Goal: Transaction & Acquisition: Purchase product/service

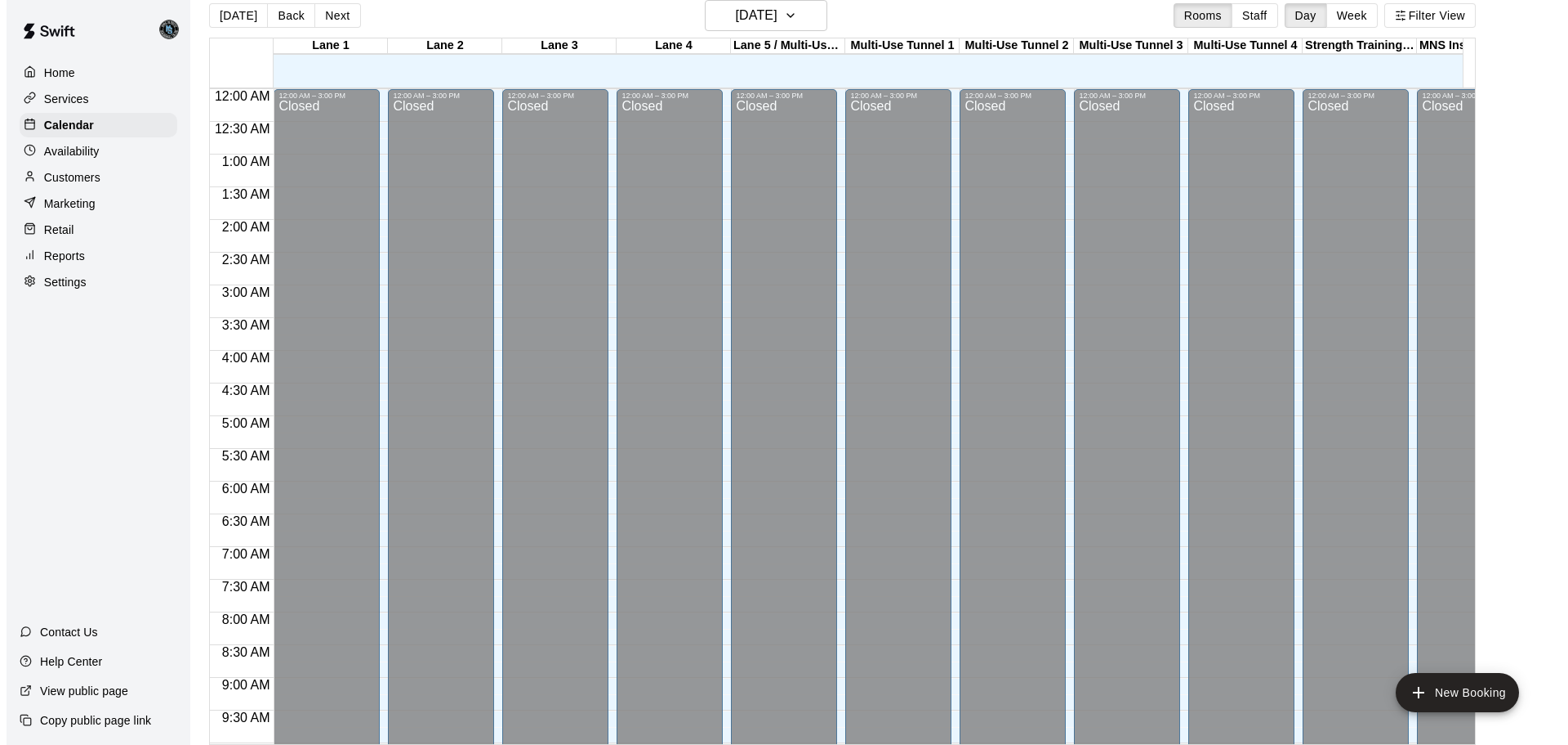
scroll to position [745, 0]
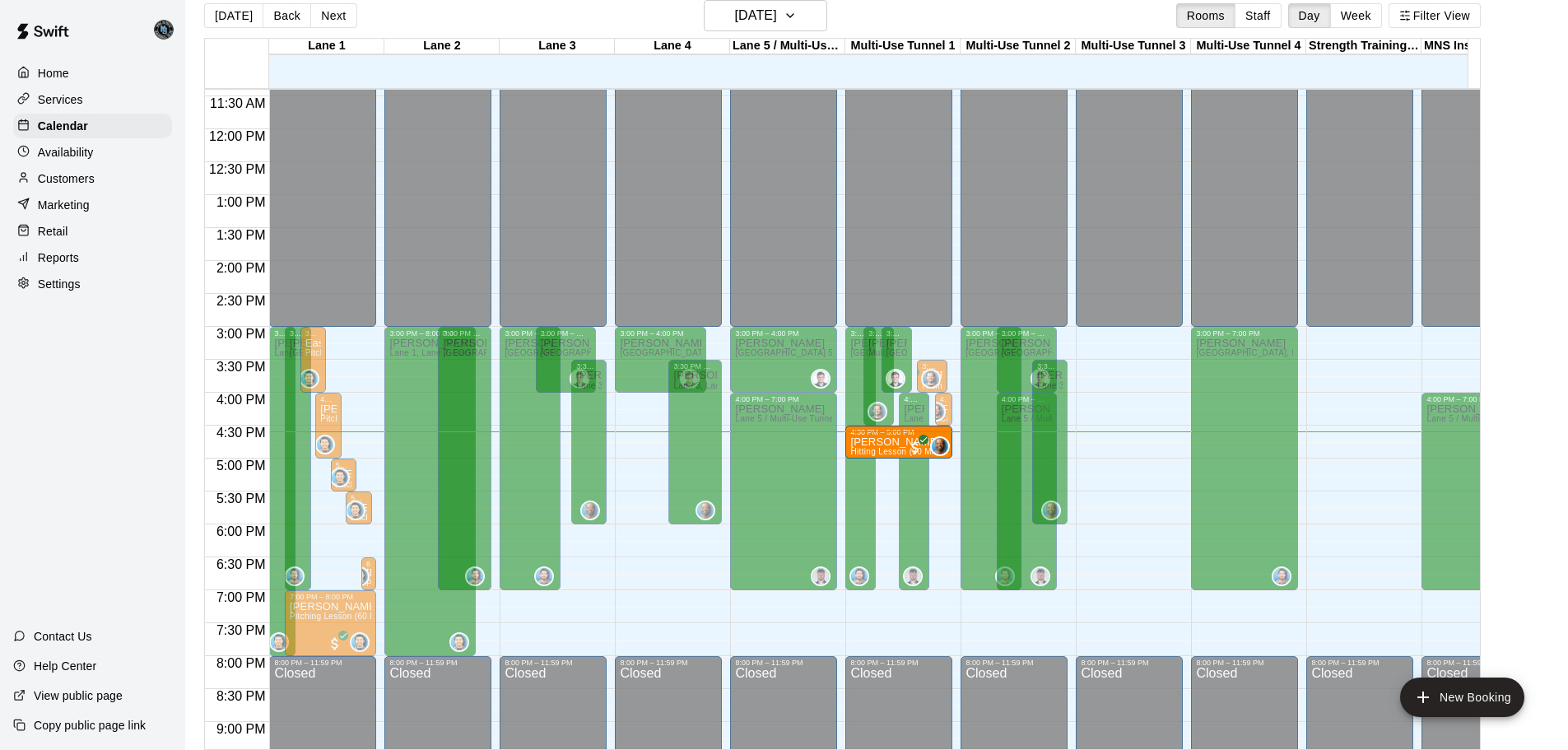
drag, startPoint x: 1059, startPoint y: 437, endPoint x: 932, endPoint y: 438, distance: 127.0
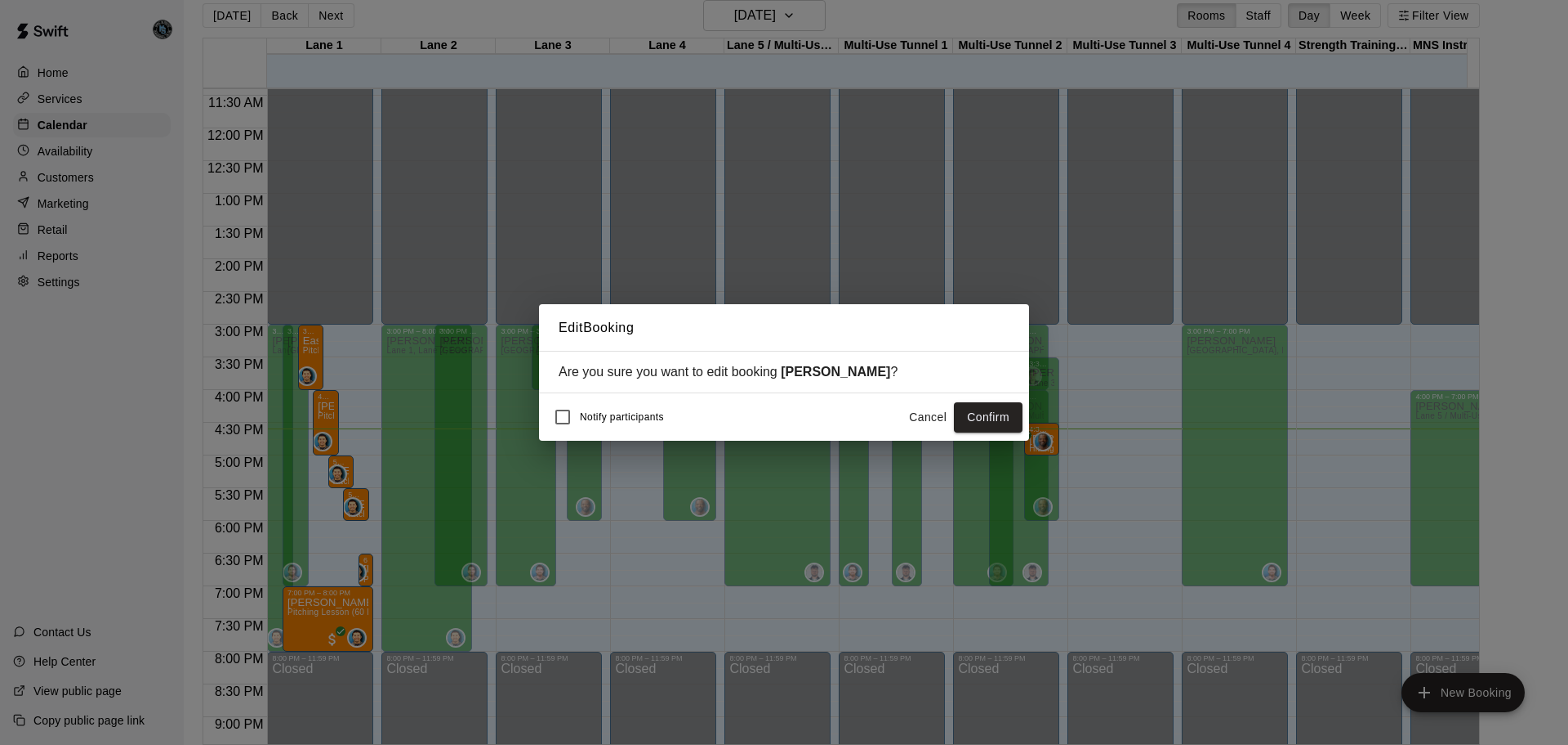
drag, startPoint x: 999, startPoint y: 420, endPoint x: 1055, endPoint y: 268, distance: 162.0
click at [1000, 420] on button "Confirm" at bounding box center [988, 417] width 69 height 30
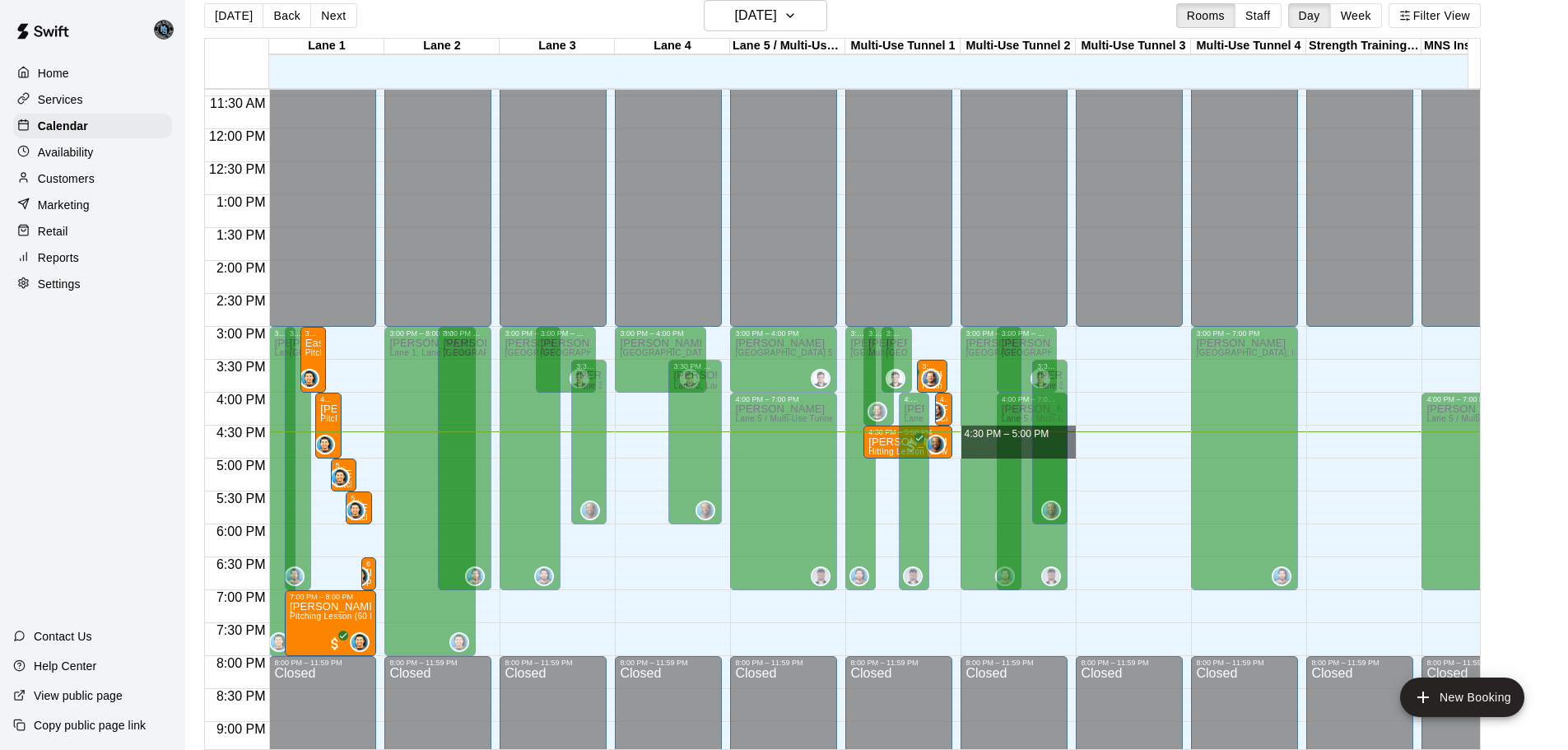
drag, startPoint x: 1073, startPoint y: 429, endPoint x: 1073, endPoint y: 455, distance: 26.0
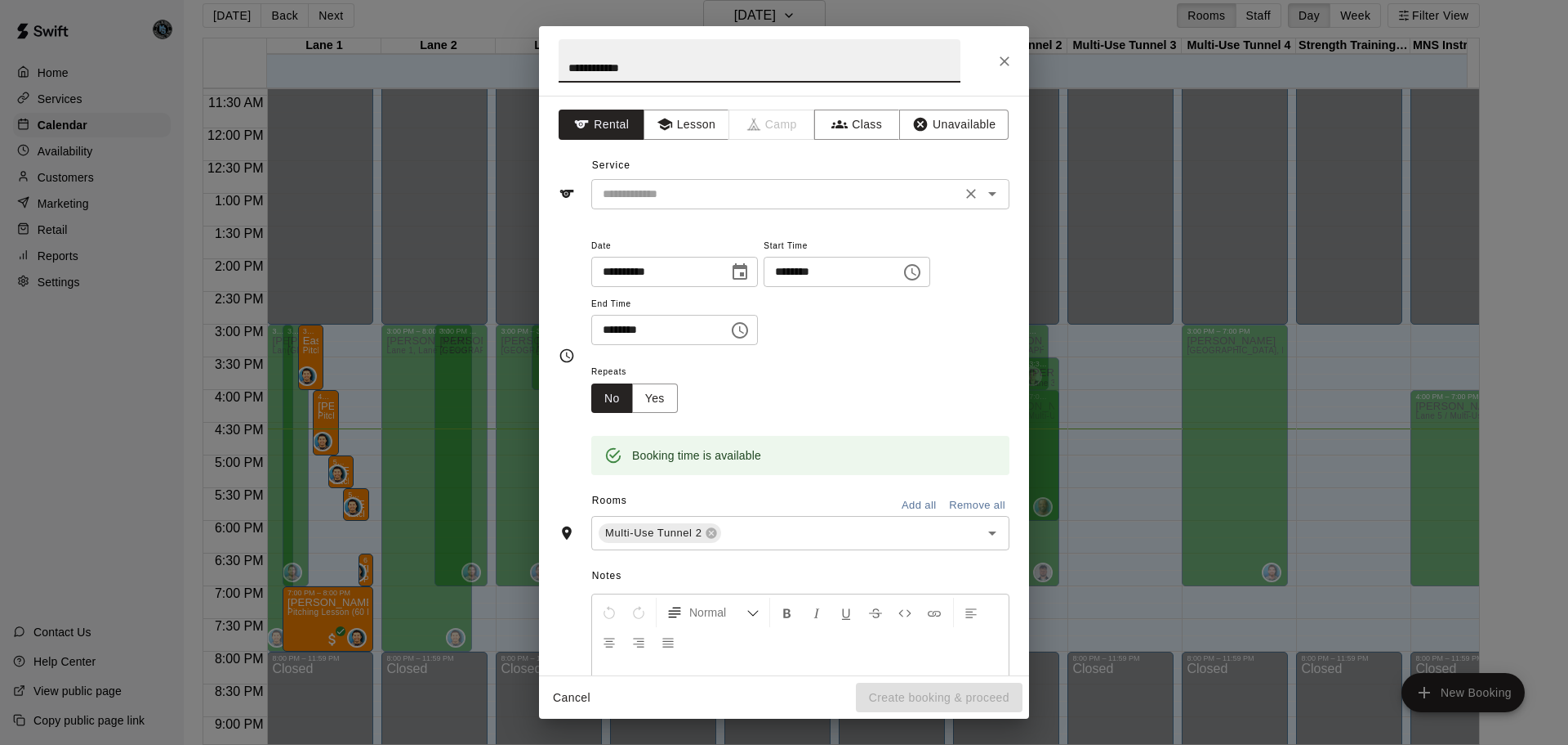
type input "**********"
click at [708, 194] on input "text" at bounding box center [776, 193] width 360 height 20
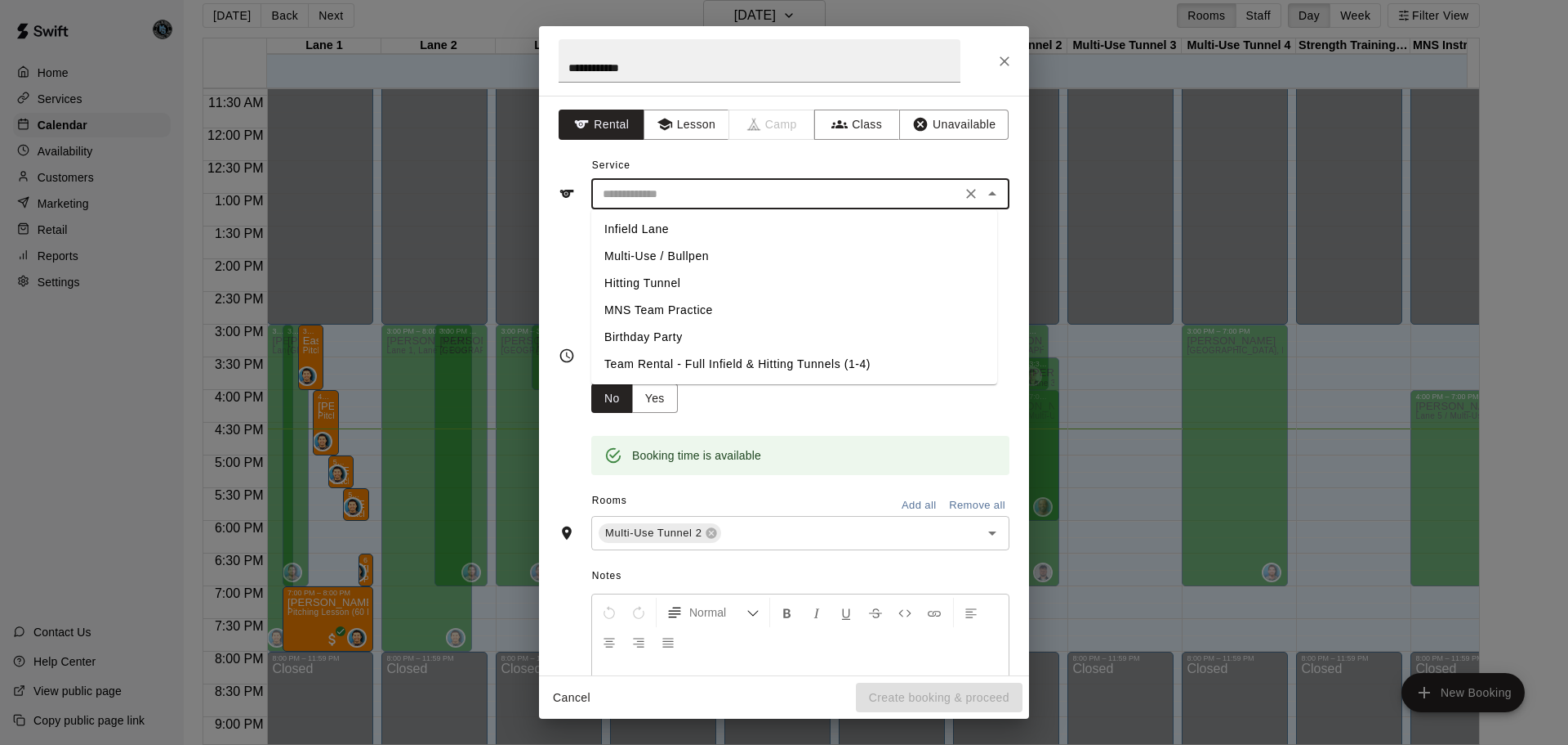
click at [672, 282] on li "Hitting Tunnel" at bounding box center [794, 284] width 406 height 27
click at [699, 195] on input "**********" at bounding box center [776, 193] width 360 height 20
click at [675, 256] on li "Multi-Use / Bullpen" at bounding box center [794, 256] width 406 height 27
type input "**********"
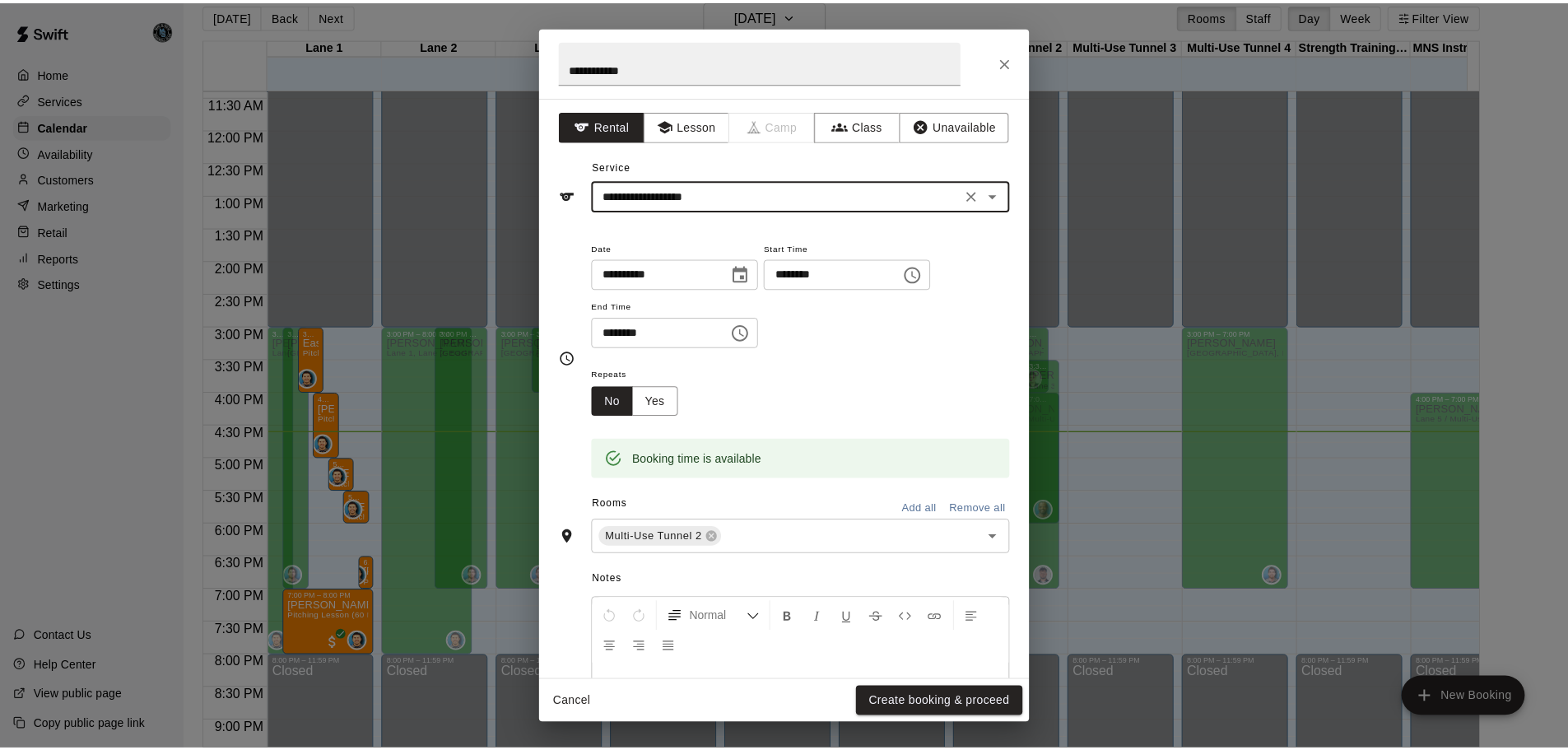
scroll to position [140, 0]
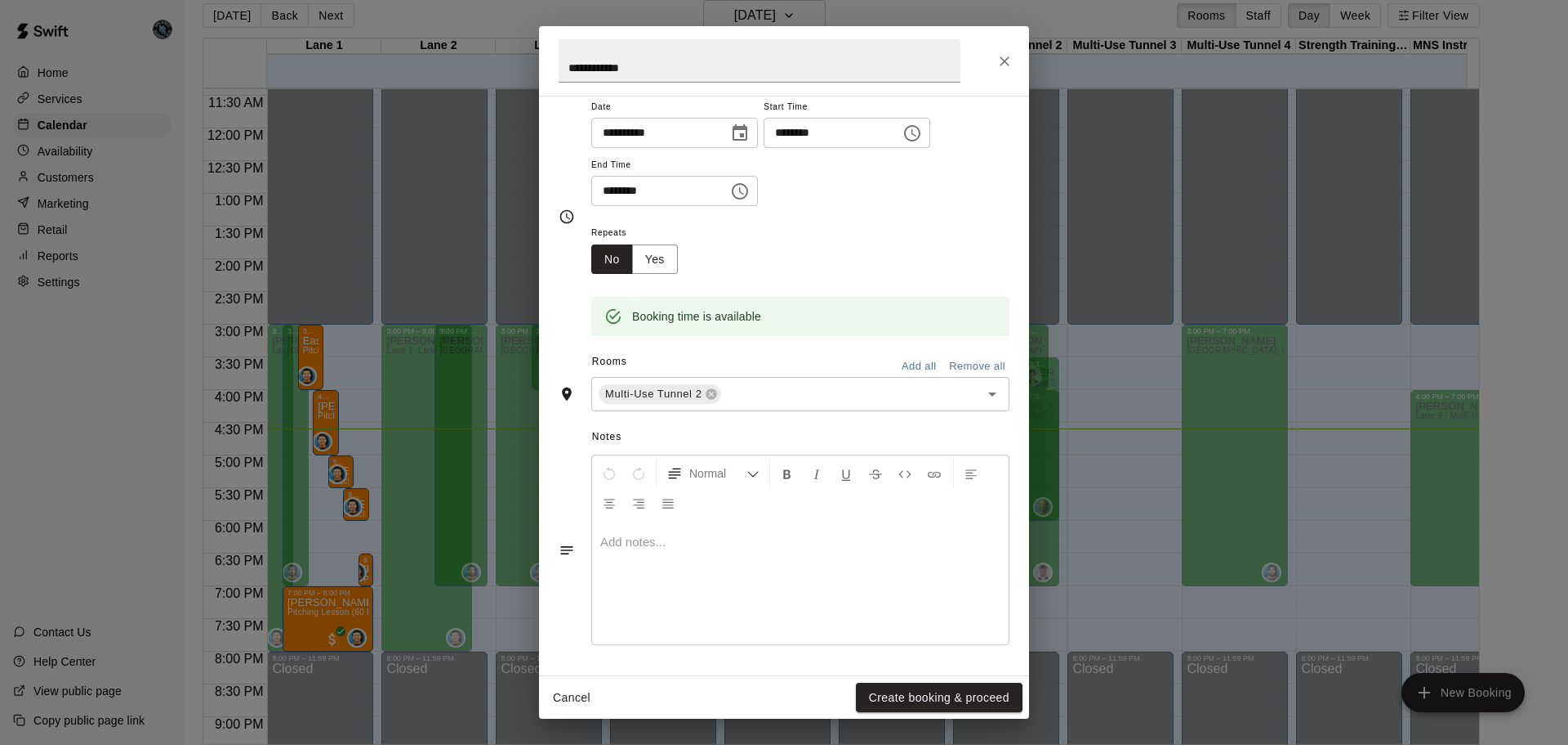
click at [690, 549] on p at bounding box center [800, 541] width 400 height 17
click at [944, 698] on button "Create booking & proceed" at bounding box center [940, 697] width 167 height 30
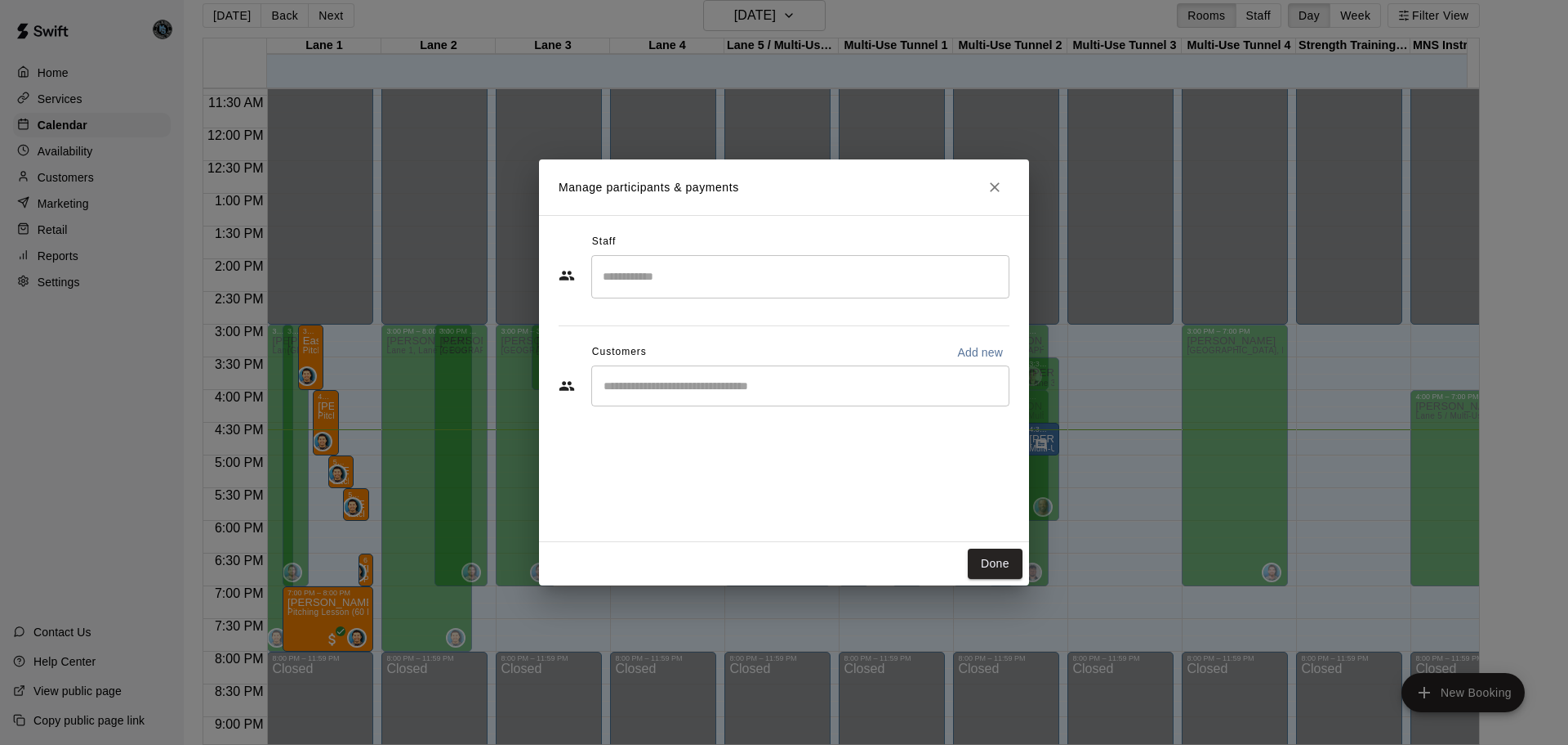
click at [702, 276] on input "Search staff" at bounding box center [801, 276] width 404 height 28
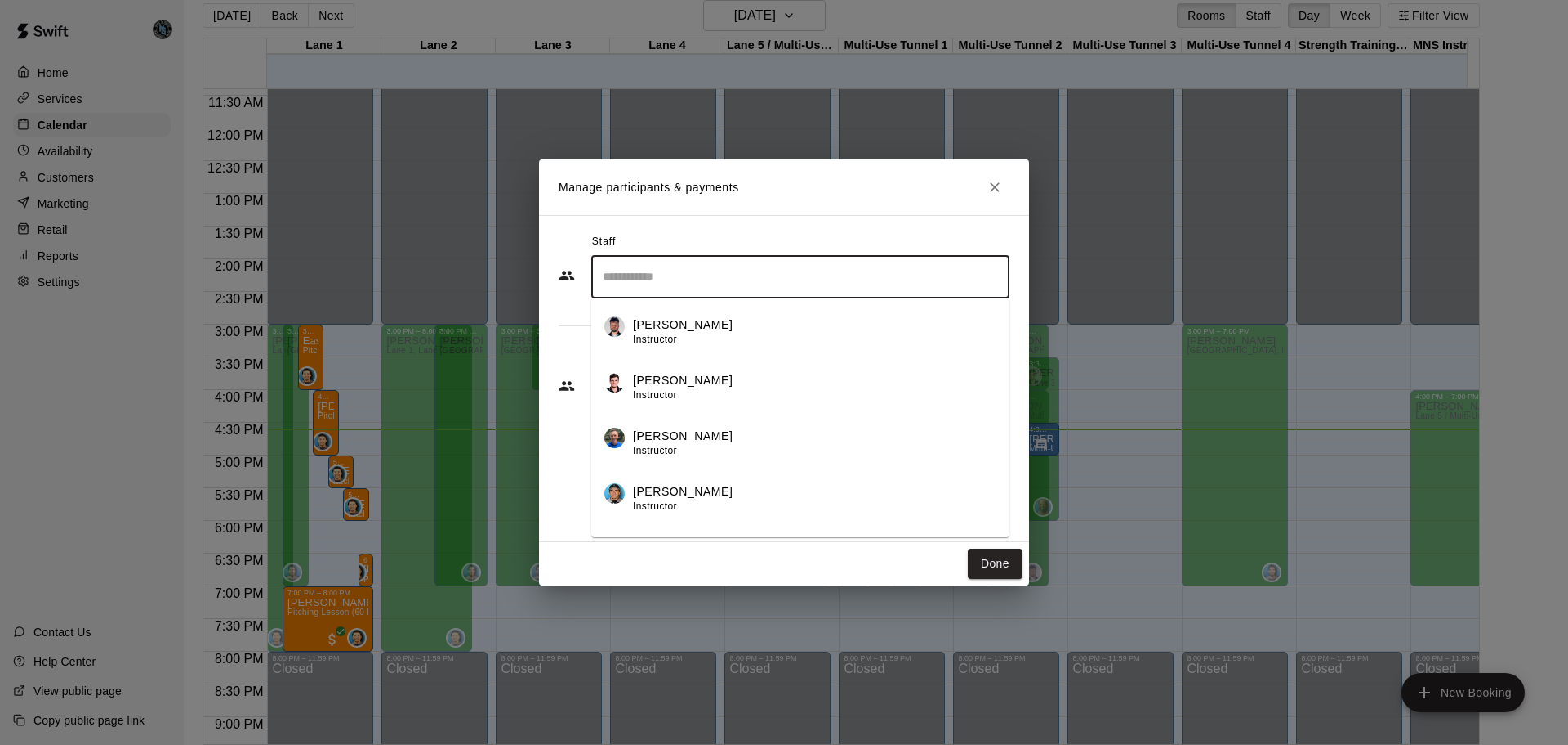
click at [690, 434] on p "[PERSON_NAME]" at bounding box center [683, 436] width 100 height 17
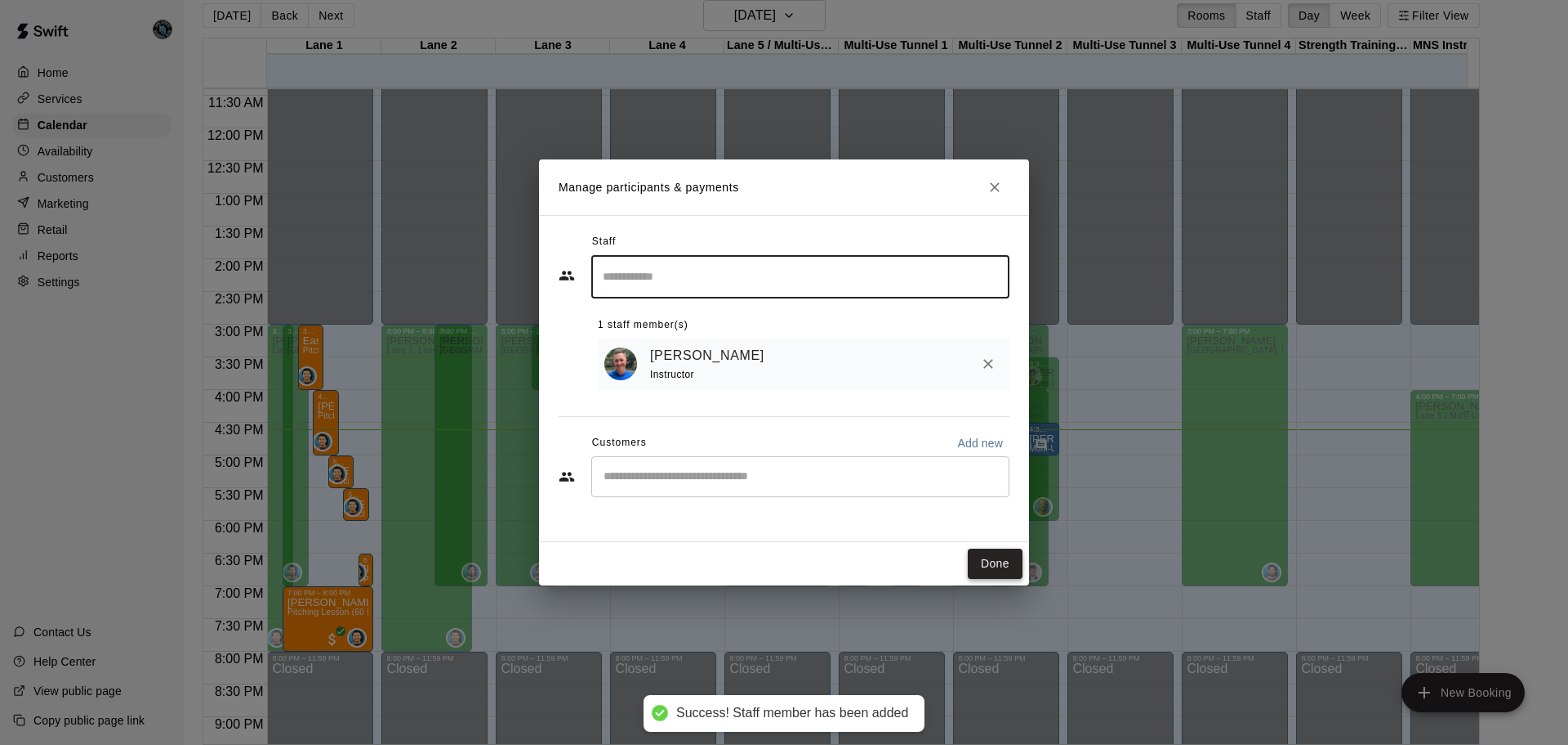
click at [1000, 567] on button "Done" at bounding box center [995, 563] width 54 height 30
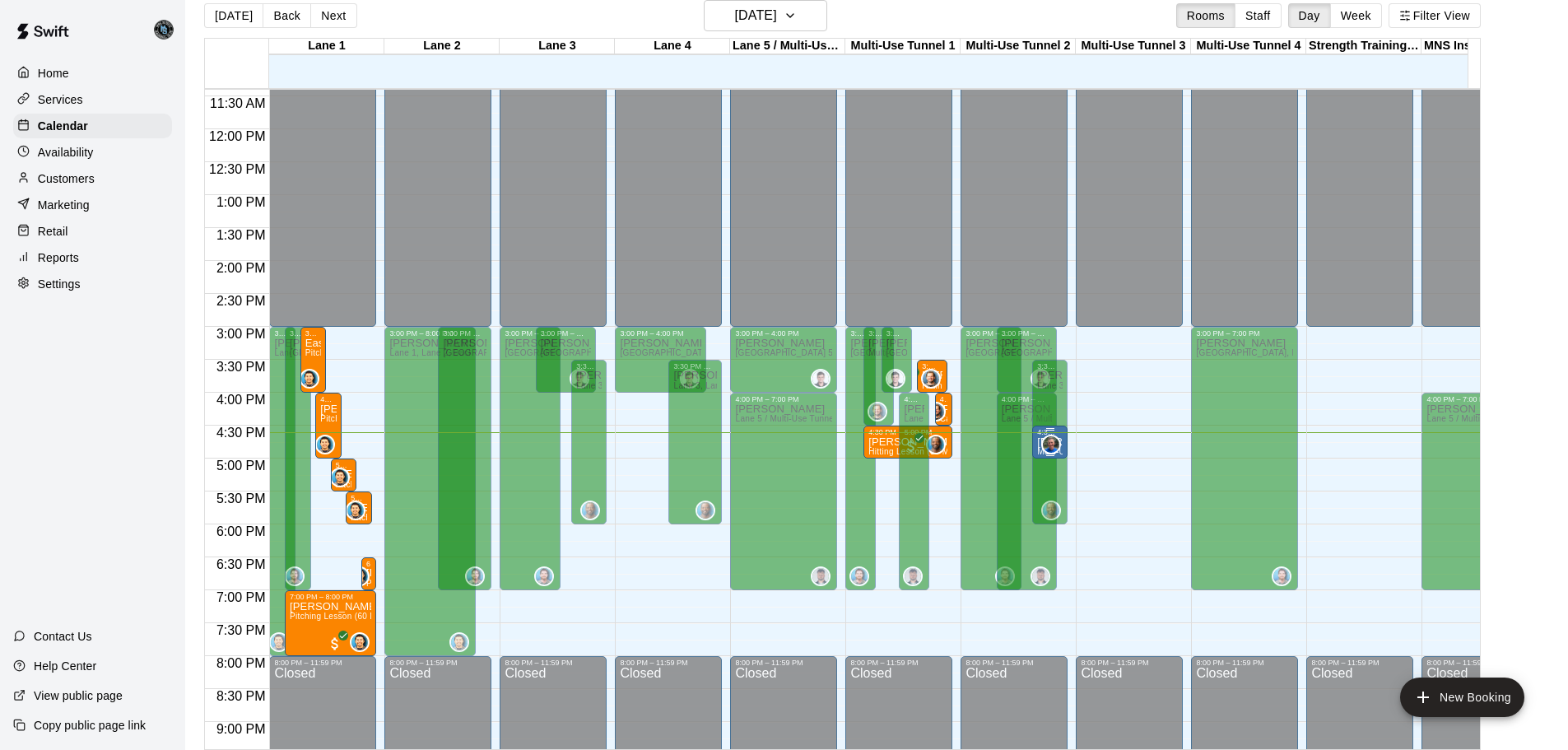
click at [1061, 442] on p "[PERSON_NAME]" at bounding box center [1050, 442] width 25 height 0
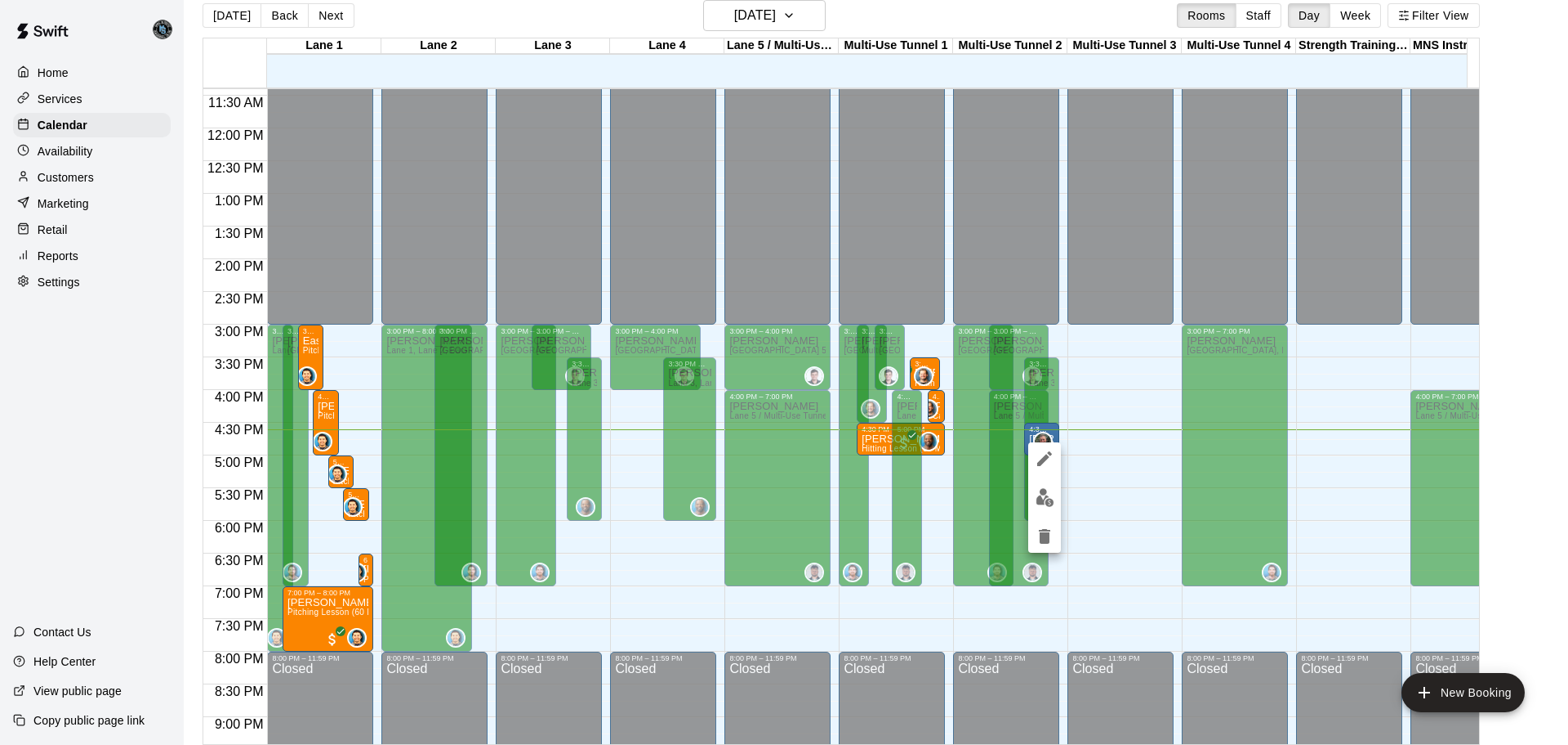
click at [1040, 497] on img "edit" at bounding box center [1045, 496] width 18 height 18
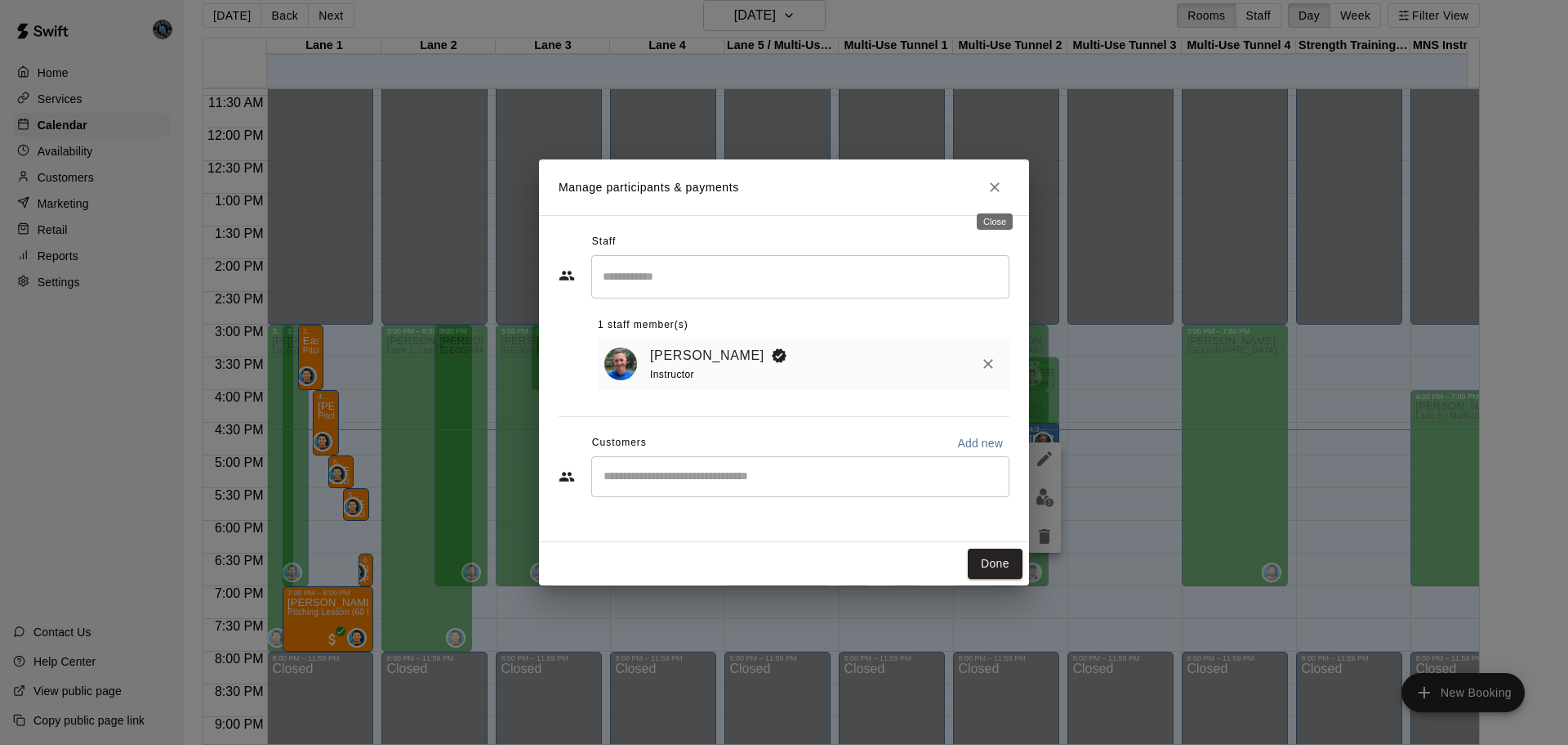
click at [996, 186] on icon "Close" at bounding box center [994, 186] width 17 height 17
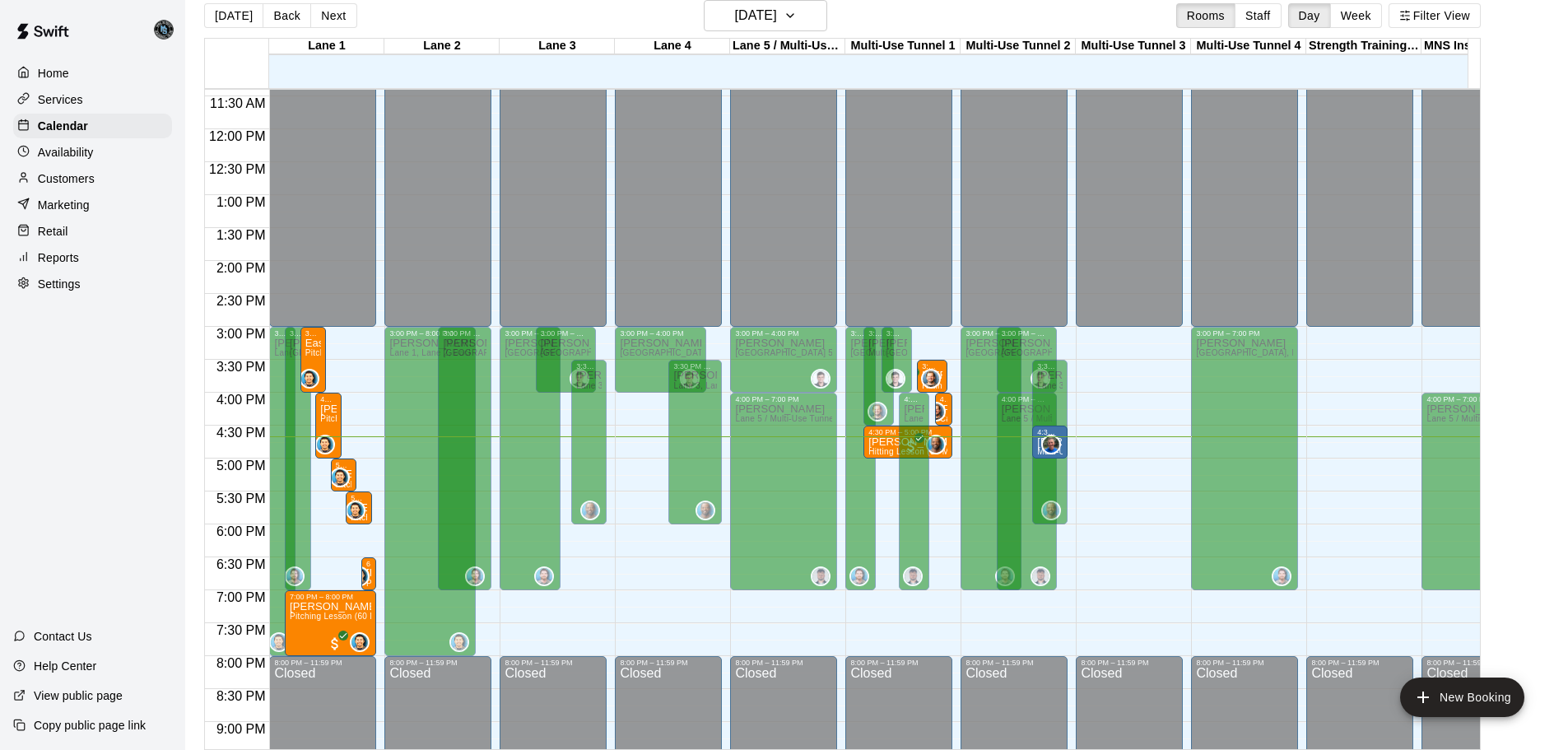
click at [61, 239] on p "Retail" at bounding box center [53, 231] width 30 height 17
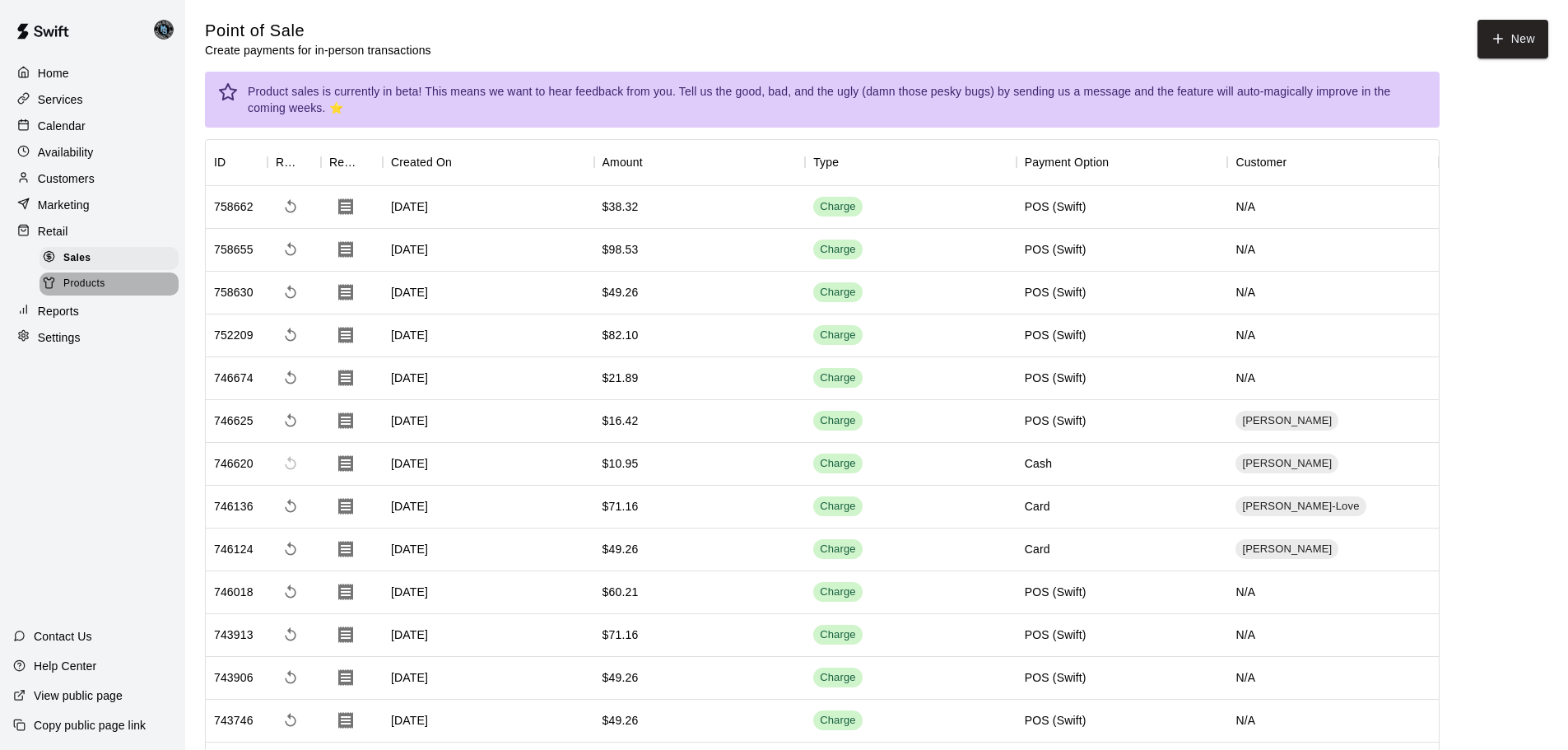
click at [75, 288] on span "Products" at bounding box center [84, 284] width 42 height 17
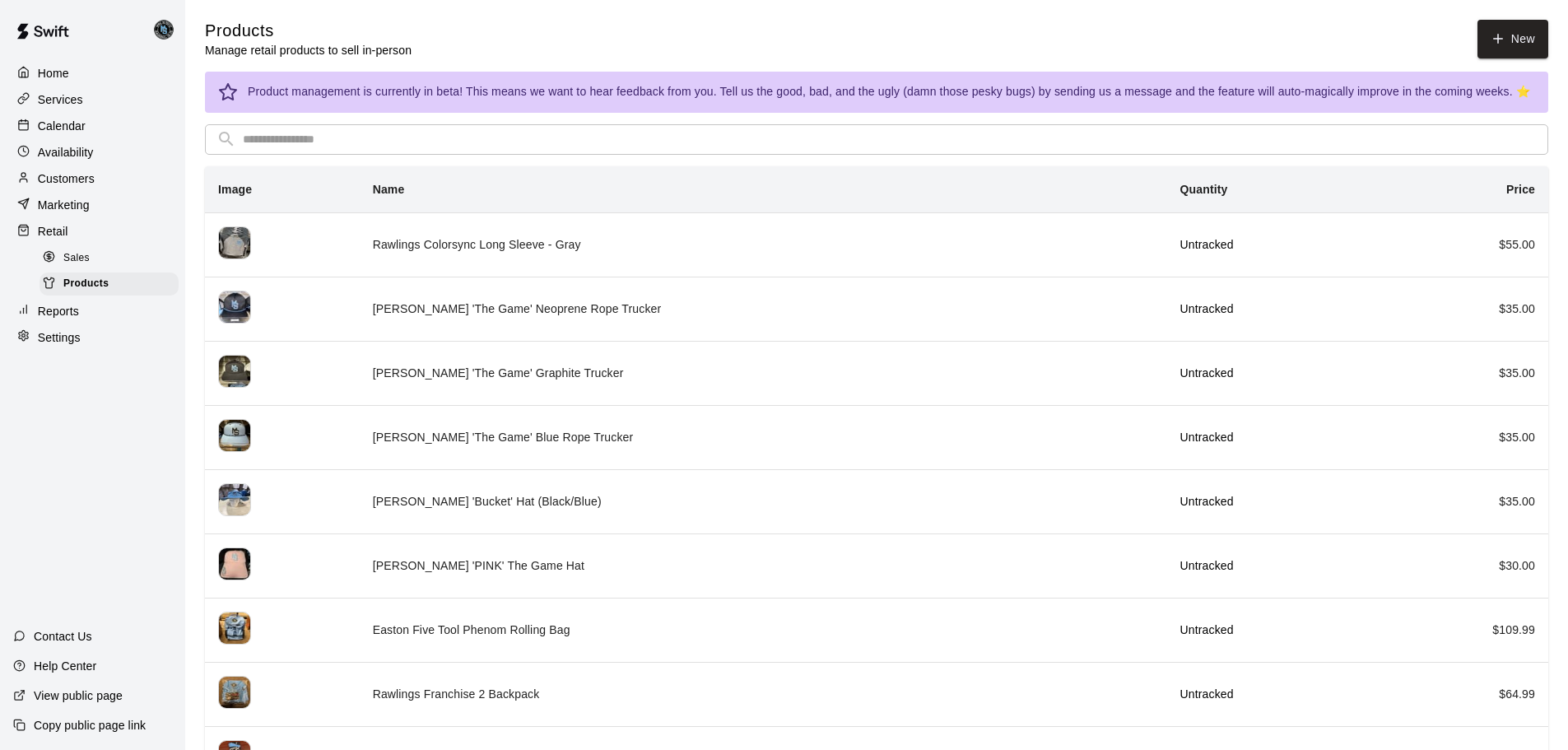
click at [76, 262] on span "Sales" at bounding box center [76, 258] width 26 height 17
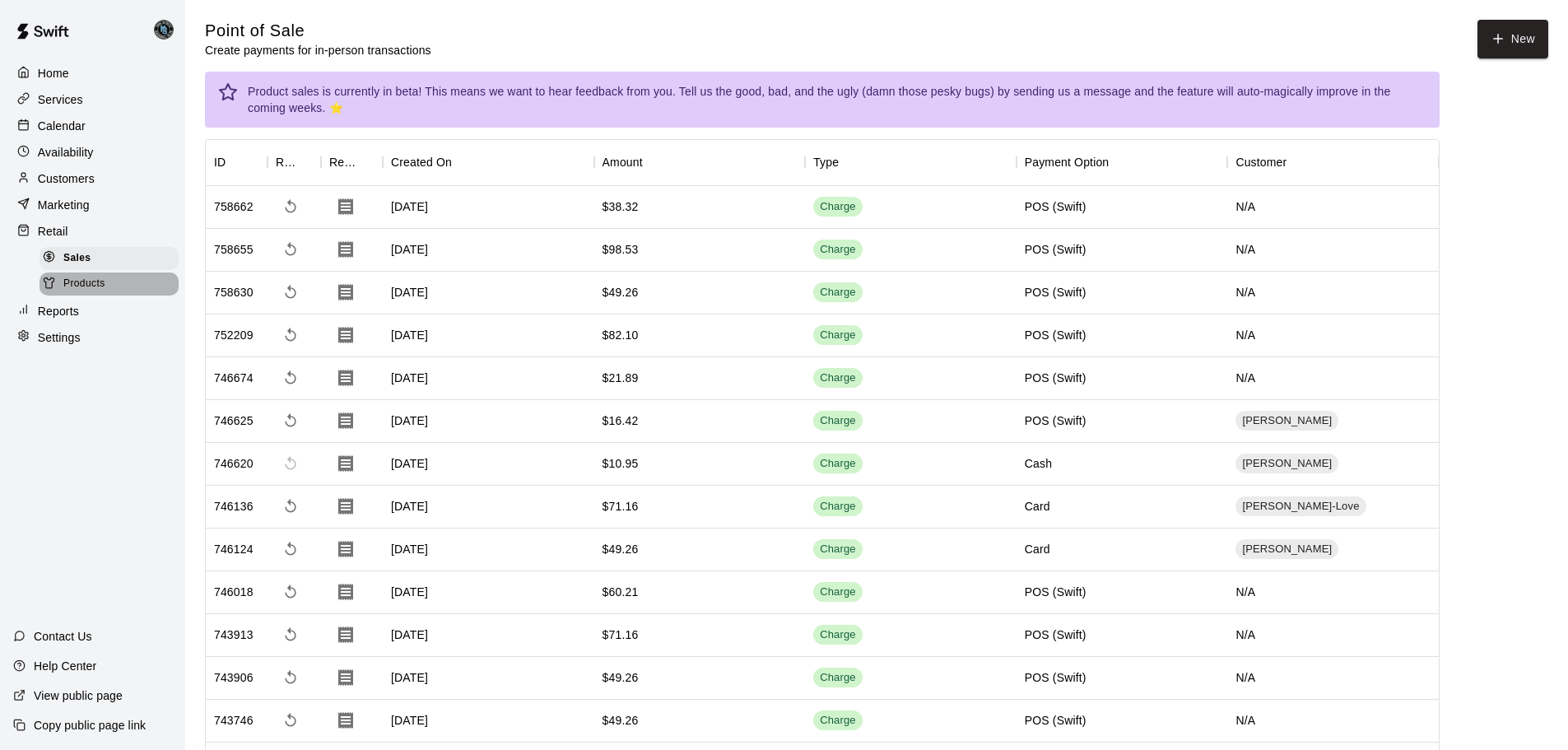
click at [77, 287] on span "Products" at bounding box center [84, 284] width 42 height 17
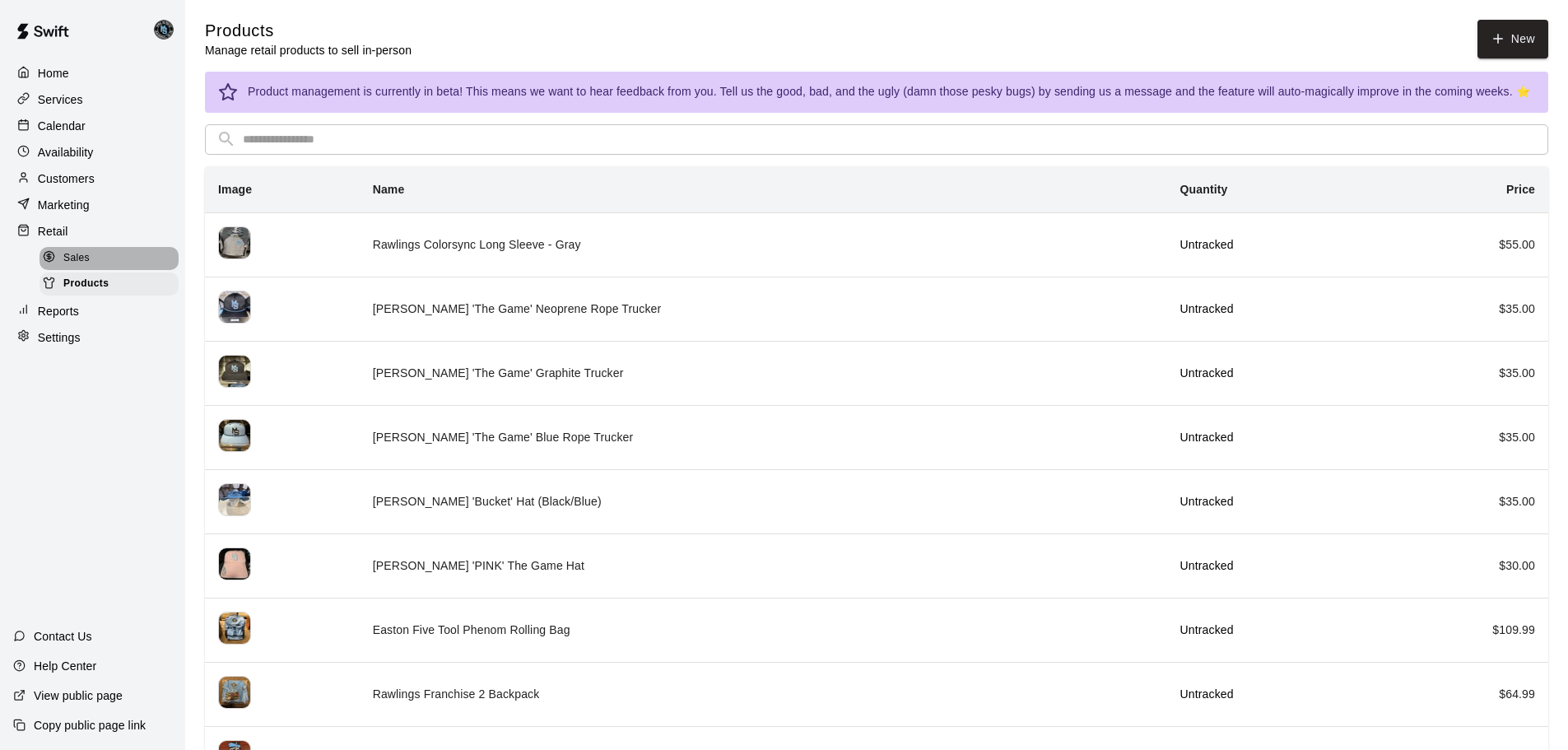
click at [84, 267] on span "Sales" at bounding box center [76, 258] width 26 height 17
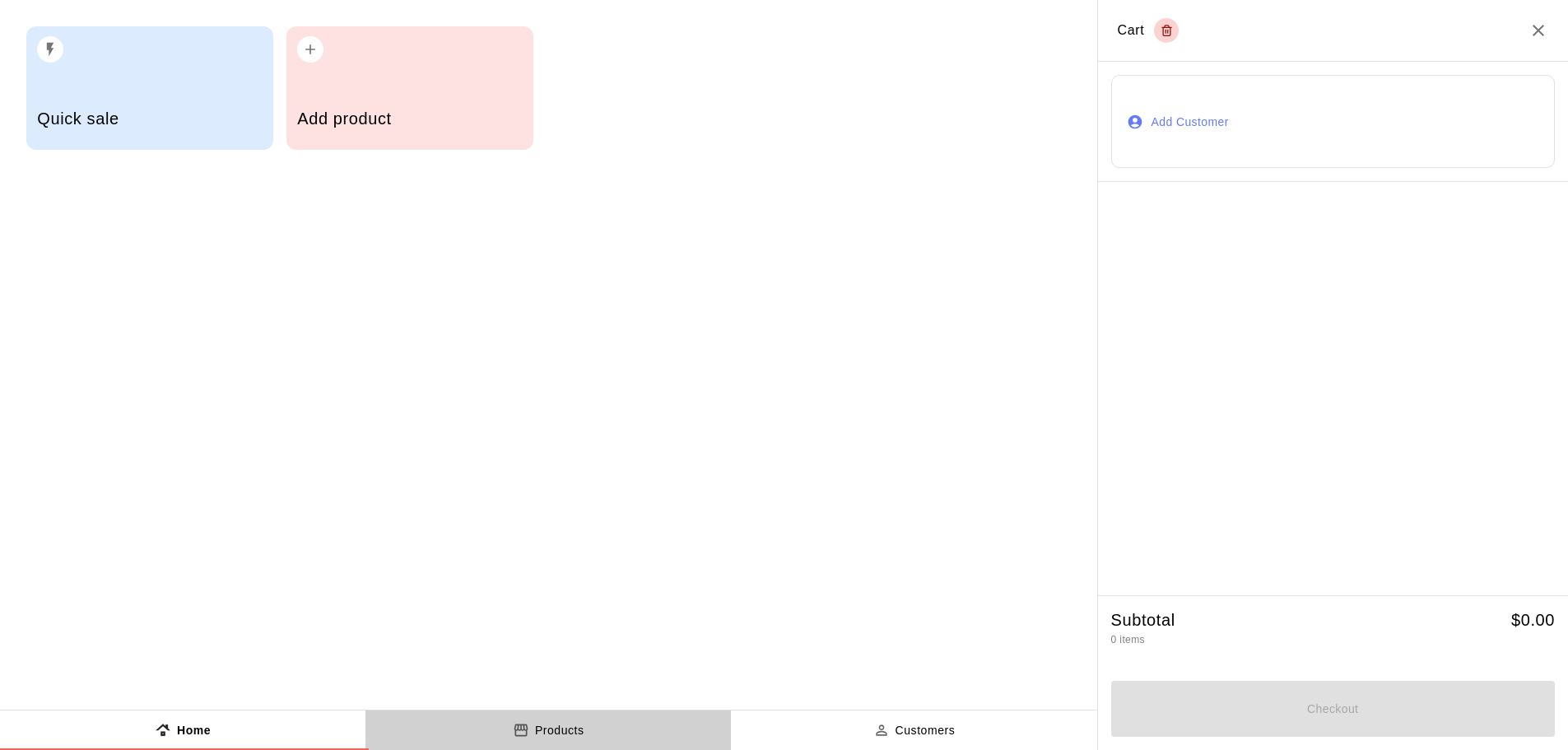
click at [528, 732] on icon "product sales tabs" at bounding box center [520, 729] width 17 height 17
click at [0, 0] on input "text" at bounding box center [0, 0] width 0 height 0
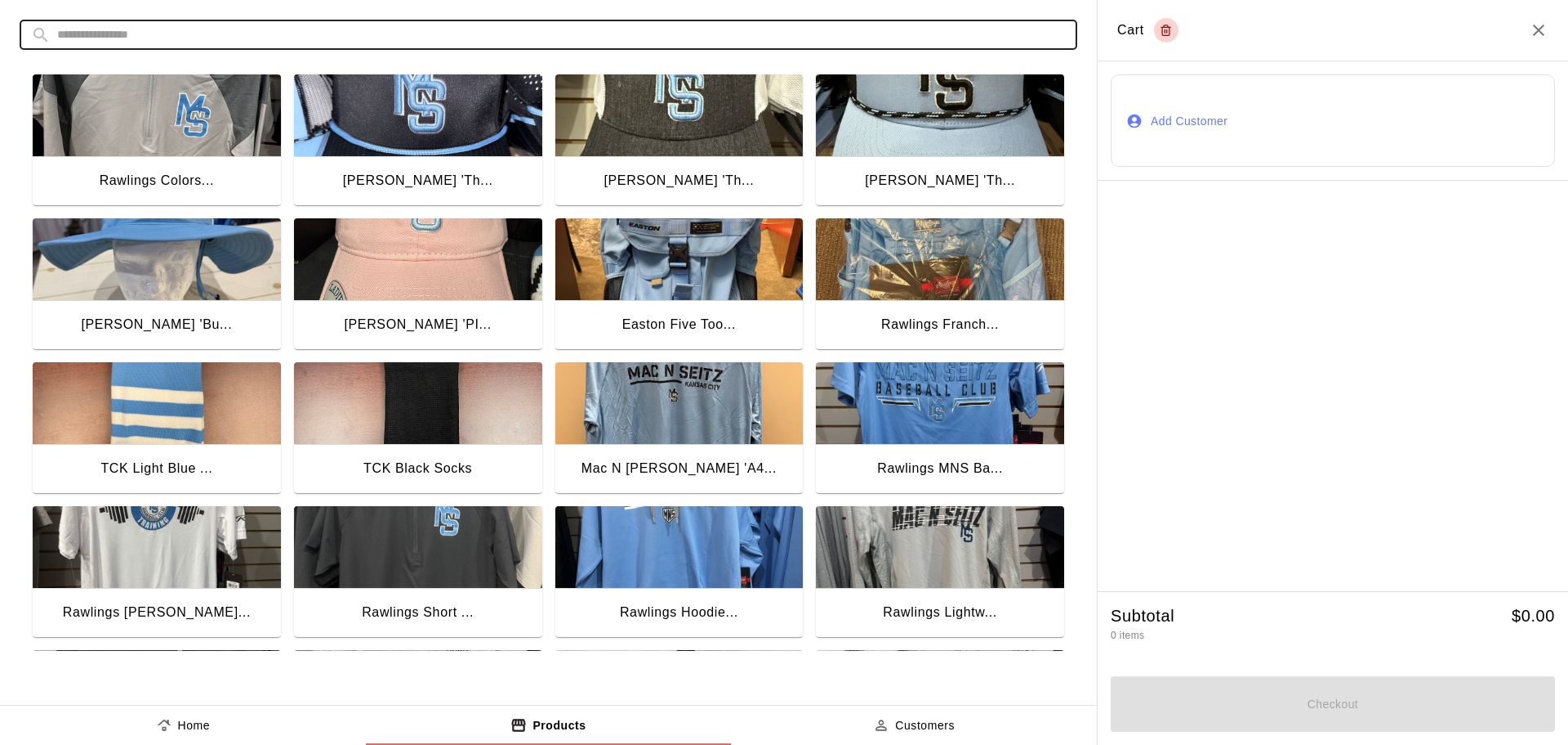
click at [83, 33] on input "text" at bounding box center [561, 34] width 1009 height 30
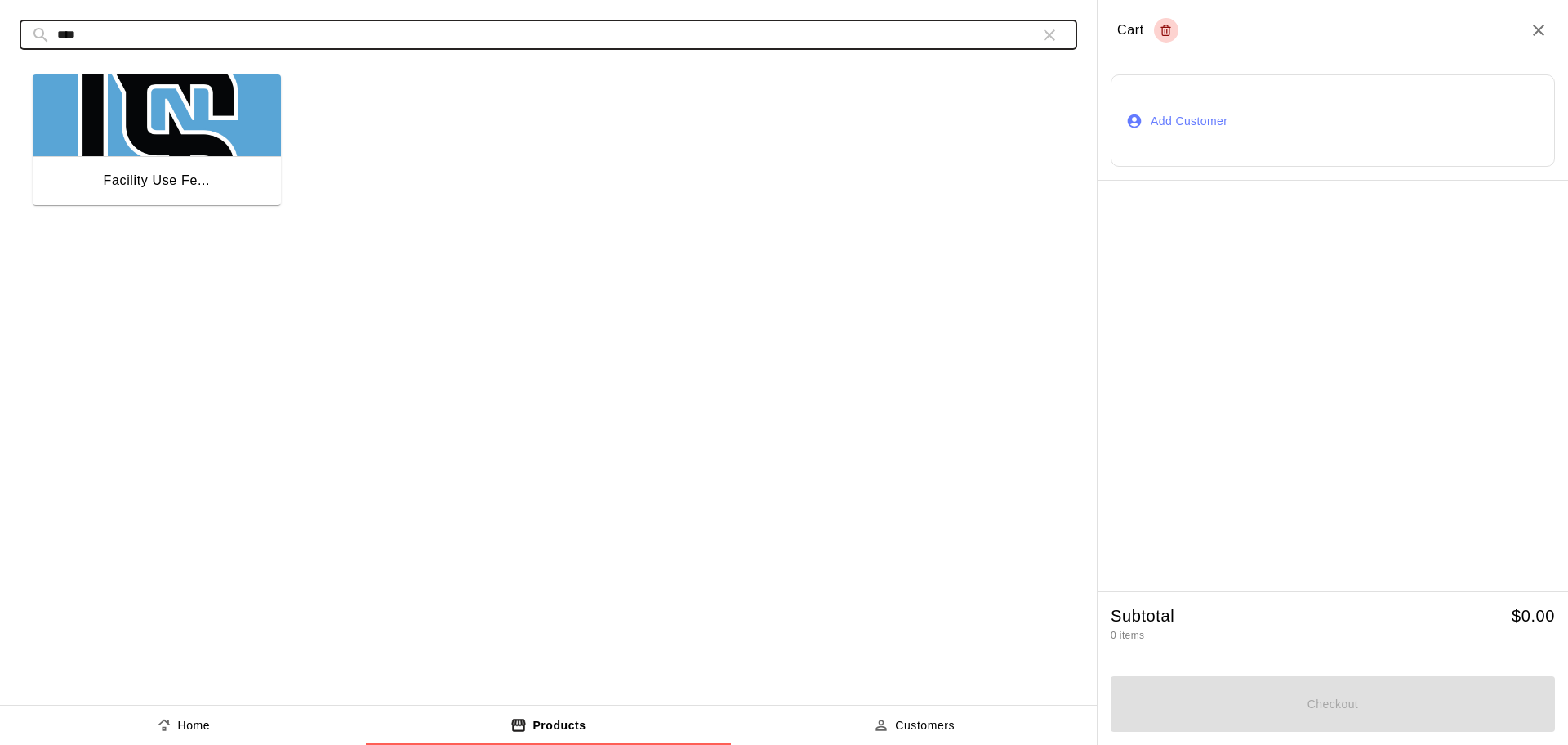
type input "****"
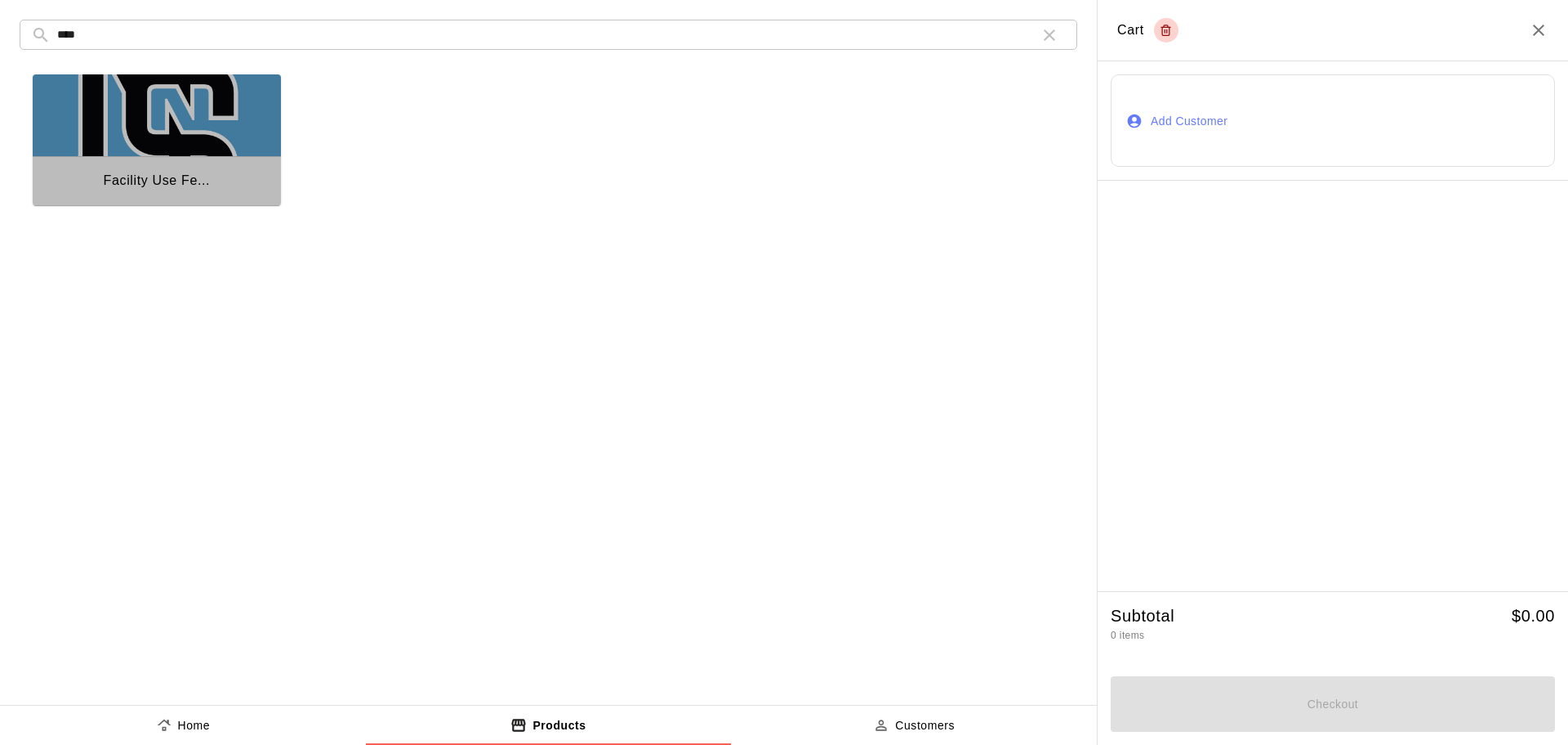
click at [157, 163] on div "Facility Use Fe..." at bounding box center [157, 183] width 249 height 52
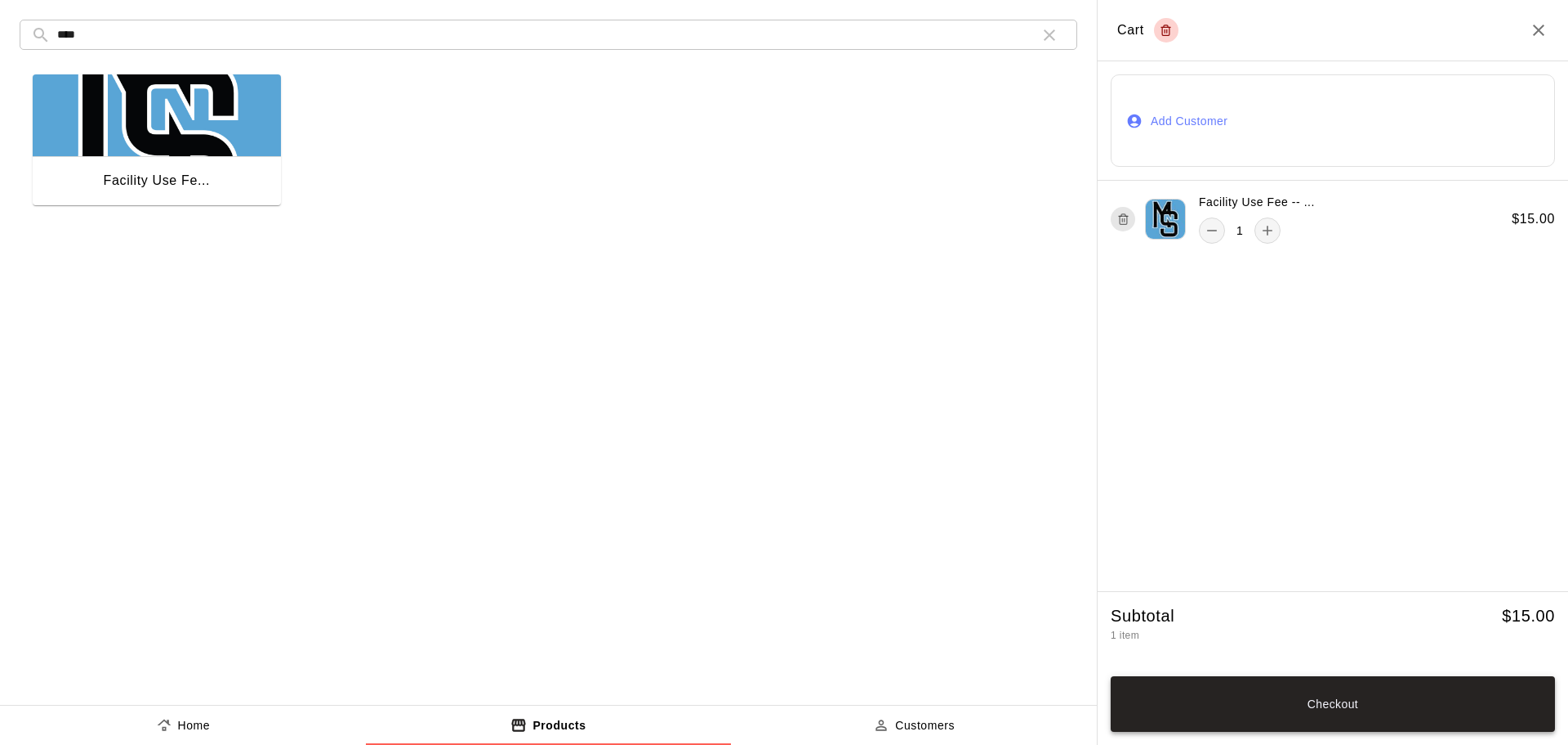
click at [1339, 708] on button "Checkout" at bounding box center [1333, 703] width 445 height 55
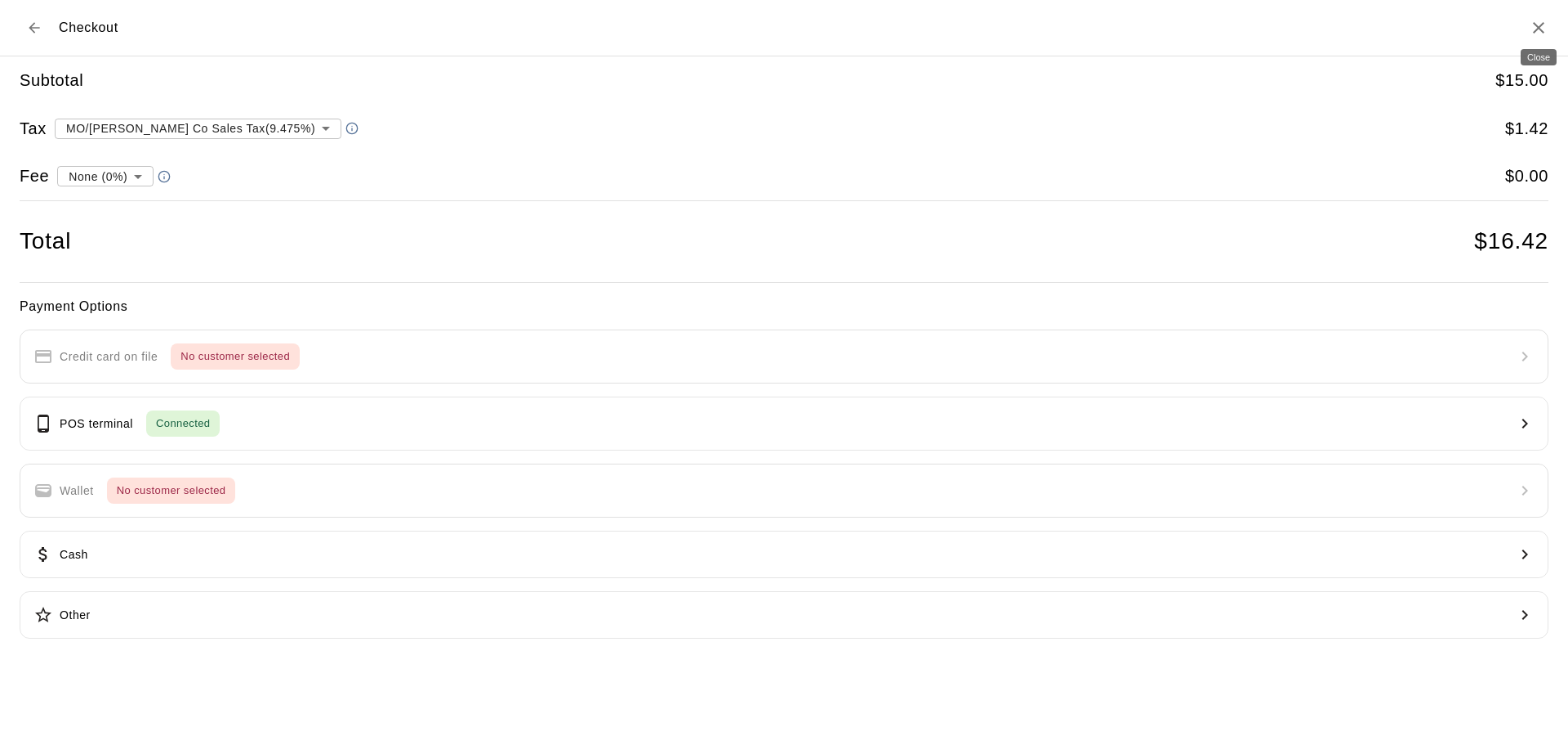
drag, startPoint x: 1547, startPoint y: 27, endPoint x: 62, endPoint y: 128, distance: 1488.4
click at [1547, 27] on icon "Close" at bounding box center [1539, 28] width 19 height 19
click at [1536, 28] on icon "Close" at bounding box center [1539, 28] width 19 height 19
